Goal: Entertainment & Leisure: Consume media (video, audio)

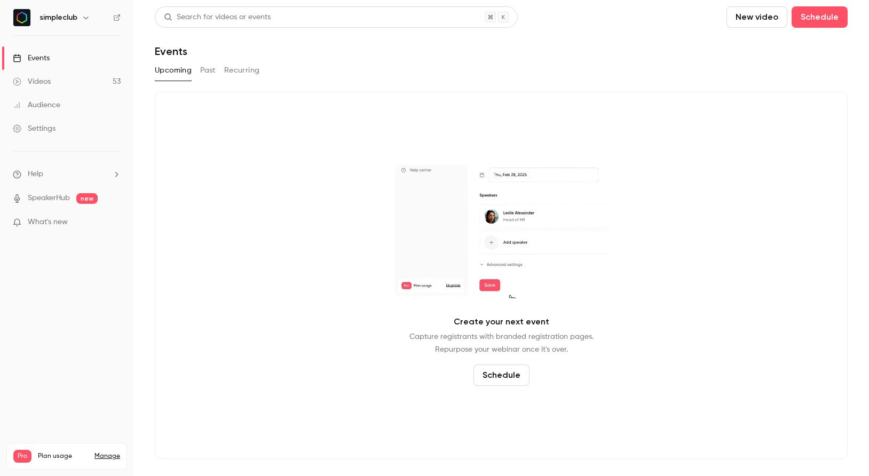
click at [205, 69] on button "Past" at bounding box center [207, 70] width 15 height 17
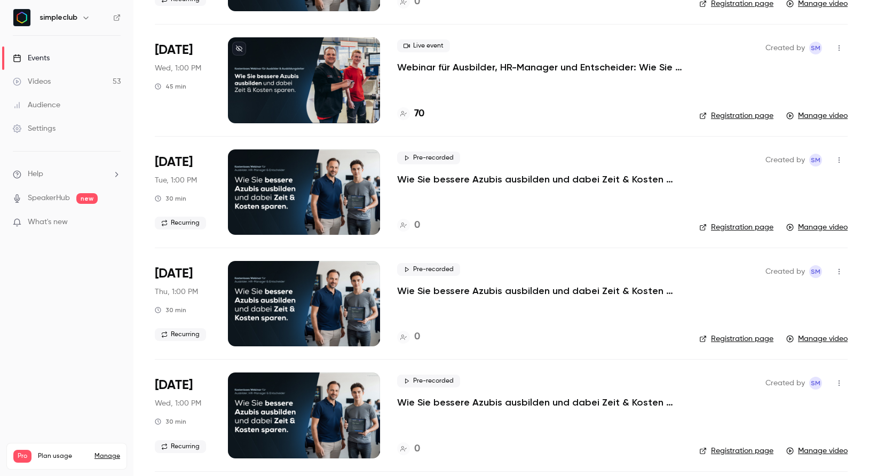
scroll to position [334, 0]
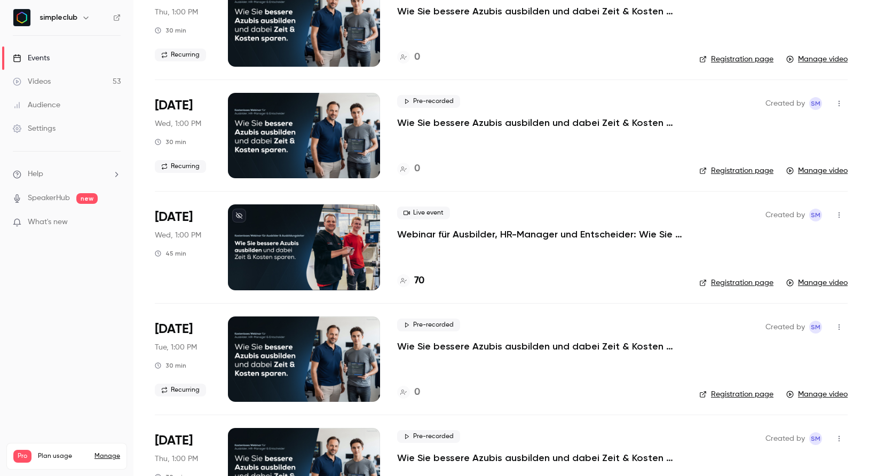
click at [452, 232] on p "Webinar für Ausbilder, HR-Manager und Entscheider: Wie Sie bessere Azubis ausbi…" at bounding box center [539, 234] width 285 height 13
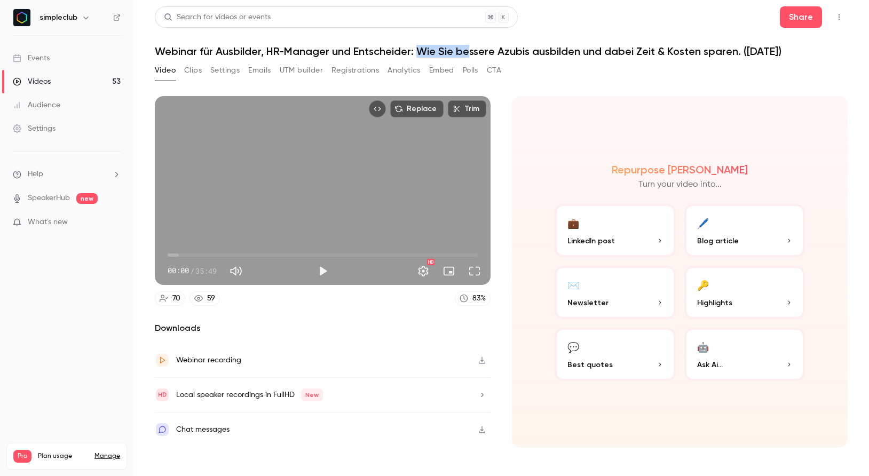
drag, startPoint x: 417, startPoint y: 51, endPoint x: 408, endPoint y: 52, distance: 9.7
click at [417, 52] on h1 "Webinar für Ausbilder, HR-Manager und Entscheider: Wie Sie bessere Azubis ausbi…" at bounding box center [501, 51] width 693 height 13
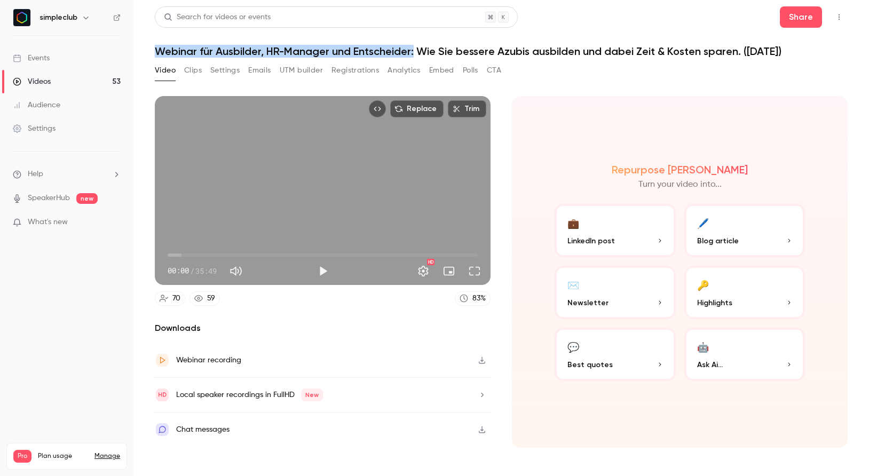
drag, startPoint x: 157, startPoint y: 53, endPoint x: 415, endPoint y: 54, distance: 257.2
click at [415, 54] on h1 "Webinar für Ausbilder, HR-Manager und Entscheider: Wie Sie bessere Azubis ausbi…" at bounding box center [501, 51] width 693 height 13
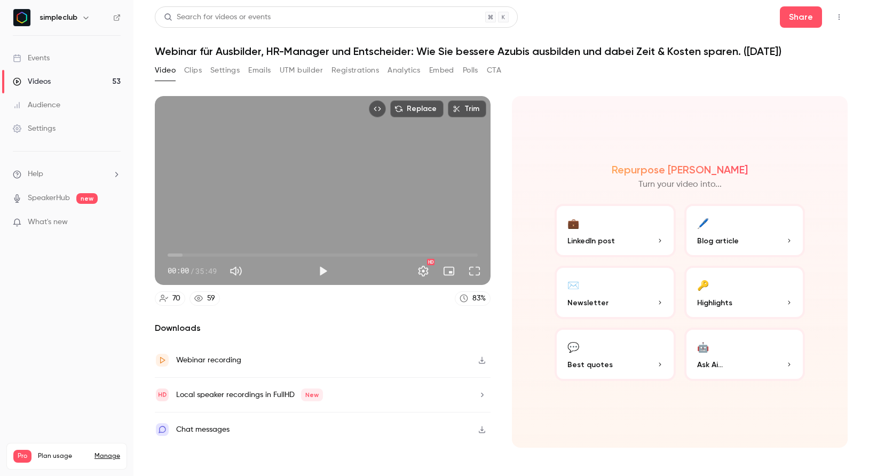
click at [91, 78] on link "Videos 53" at bounding box center [66, 81] width 133 height 23
